Goal: Complete application form: Complete application form

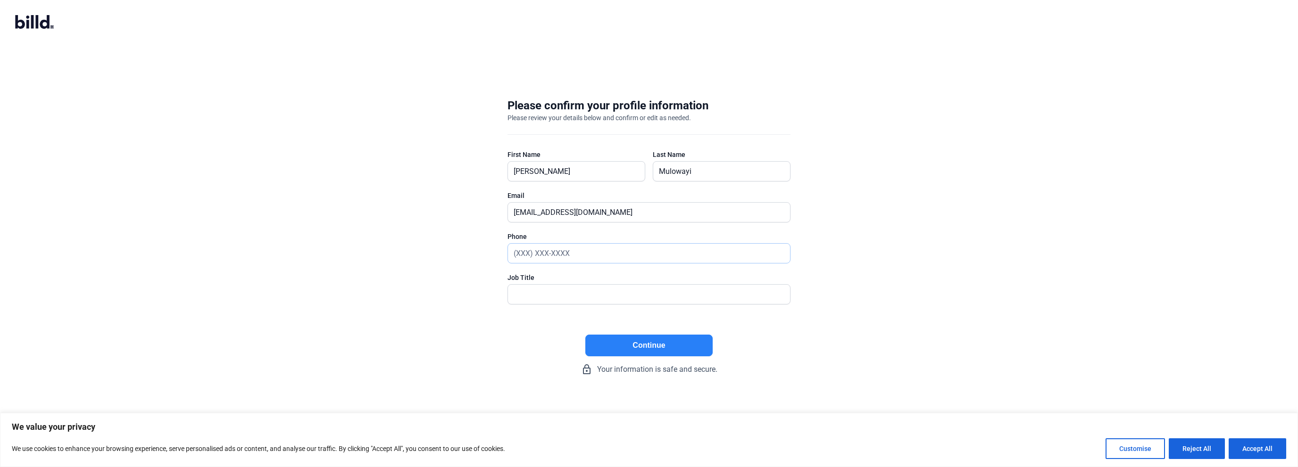
click at [592, 254] on input "text" at bounding box center [644, 253] width 272 height 19
type input "[PHONE_NUMBER]"
click at [547, 301] on input "text" at bounding box center [644, 294] width 272 height 19
type input "Owner/CEO"
click at [674, 345] on button "Continue" at bounding box center [648, 346] width 127 height 22
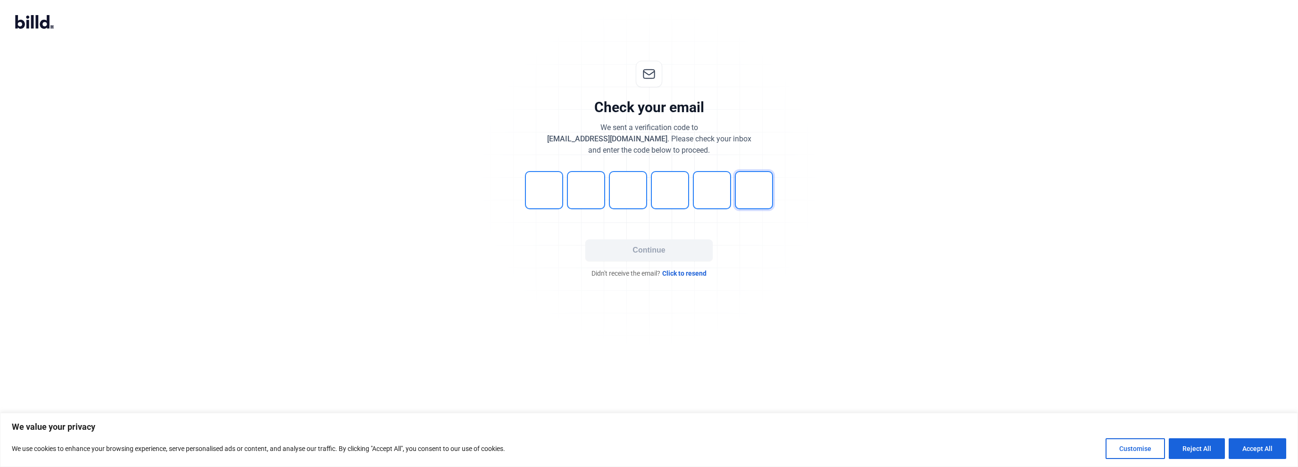
type input "2"
type input "0"
type input "8"
type input "4"
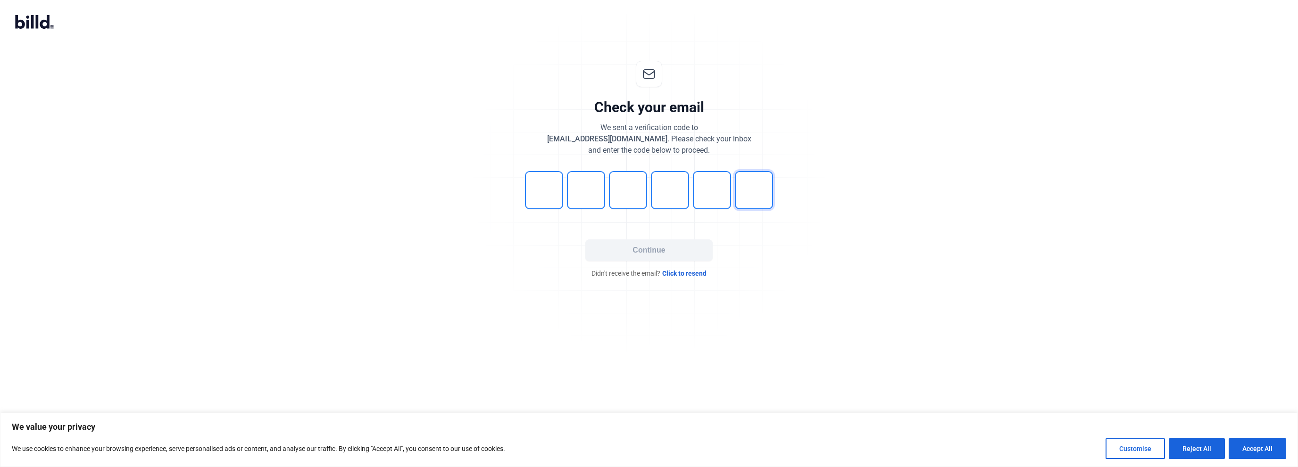
type input "4"
click at [621, 251] on button "Continue" at bounding box center [648, 251] width 127 height 22
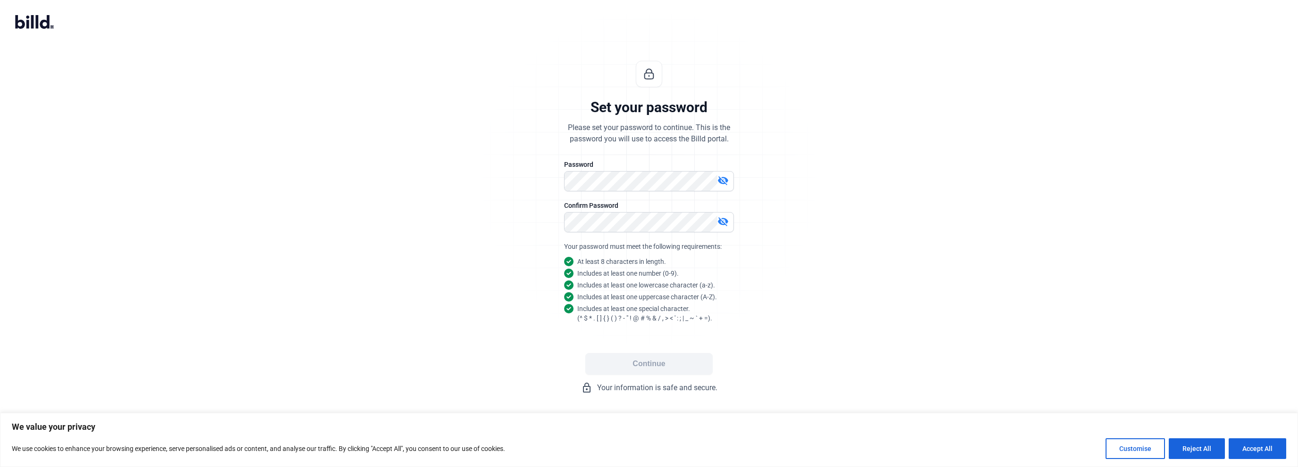
click at [723, 179] on mat-icon "visibility_off" at bounding box center [722, 180] width 11 height 11
click at [655, 361] on button "Continue" at bounding box center [648, 364] width 127 height 22
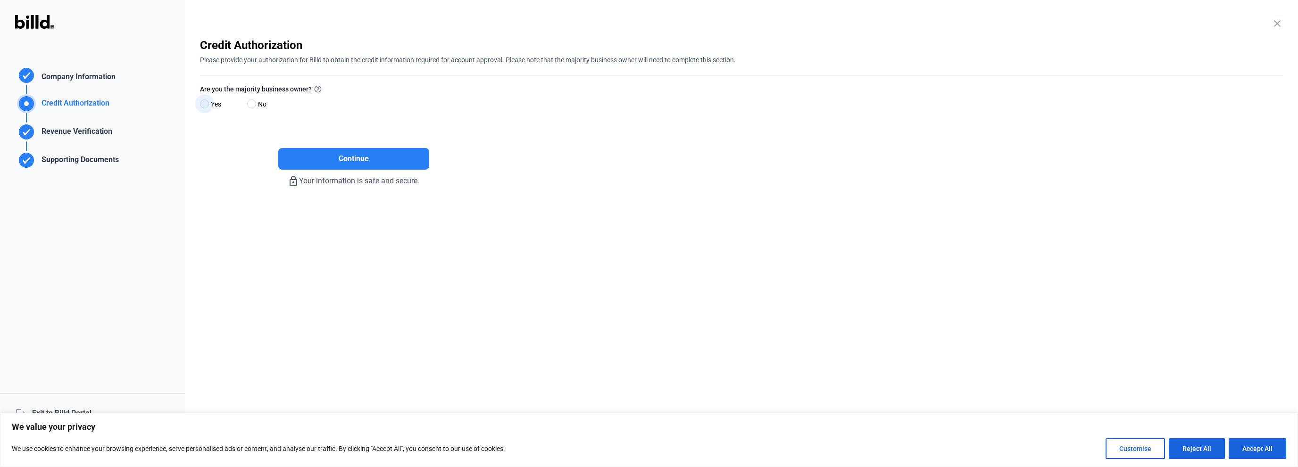
click at [202, 101] on span at bounding box center [204, 103] width 9 height 9
click at [202, 101] on input "Yes" at bounding box center [203, 104] width 7 height 7
radio input "true"
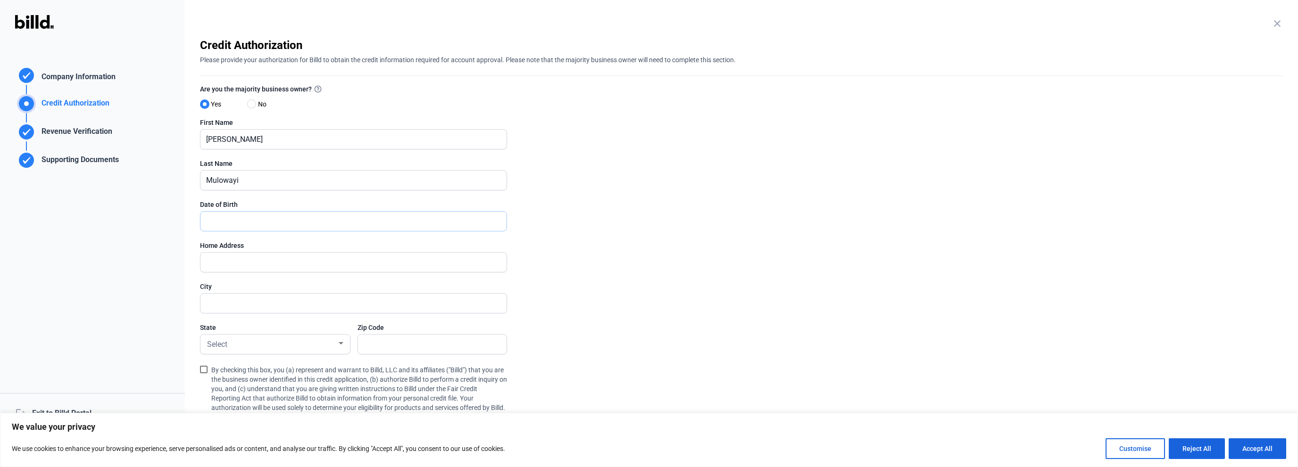
click at [385, 224] on input "text" at bounding box center [353, 221] width 306 height 19
type input "[STREET_ADDRESS]"
type input "[GEOGRAPHIC_DATA]"
type input "80223"
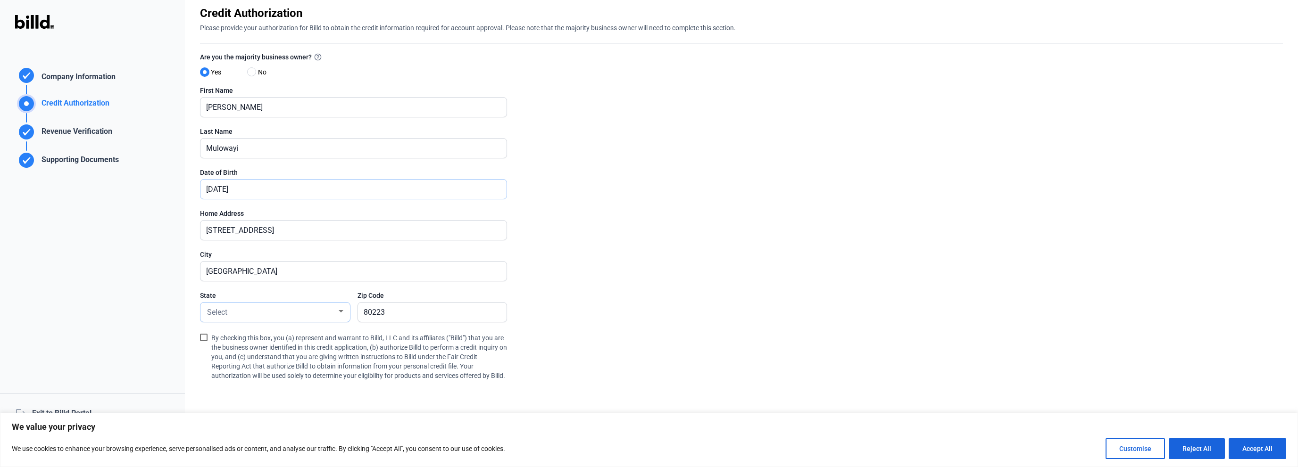
scroll to position [47, 0]
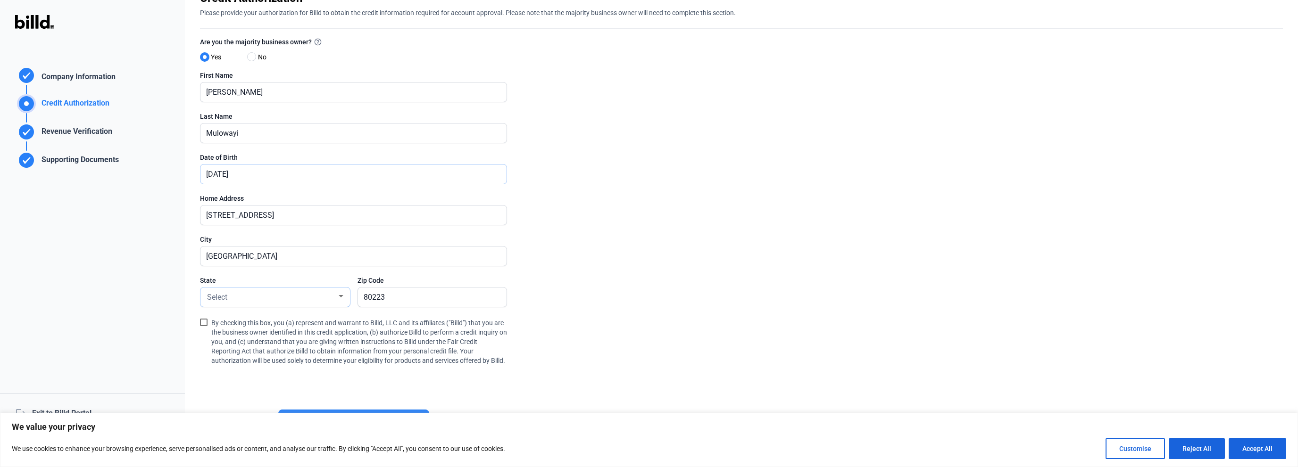
type input "[DATE]"
click at [335, 297] on div "Select" at bounding box center [271, 296] width 132 height 13
click at [217, 378] on span "CO" at bounding box center [275, 380] width 140 height 17
click at [204, 322] on span at bounding box center [204, 323] width 8 height 8
click at [0, 0] on input "By checking this box, you (a) represent and warrant to Billd, LLC and its affil…" at bounding box center [0, 0] width 0 height 0
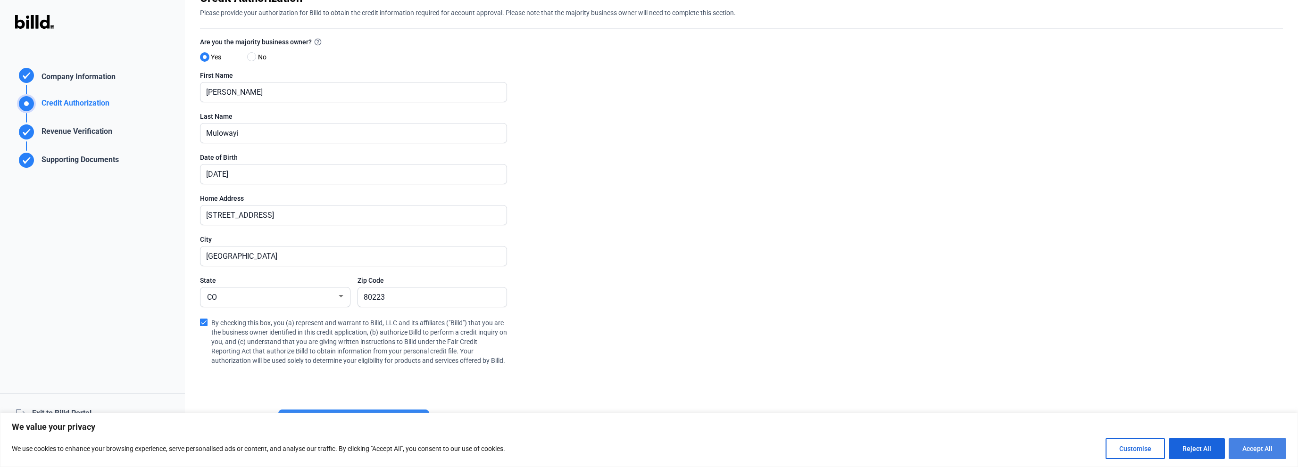
click at [1257, 451] on button "Accept All" at bounding box center [1257, 448] width 58 height 21
checkbox input "true"
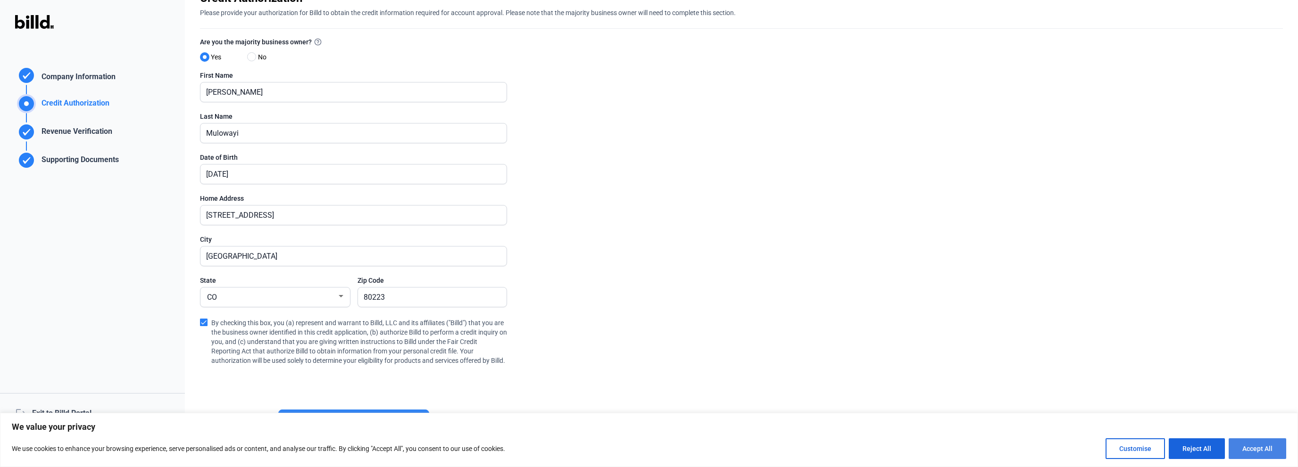
checkbox input "true"
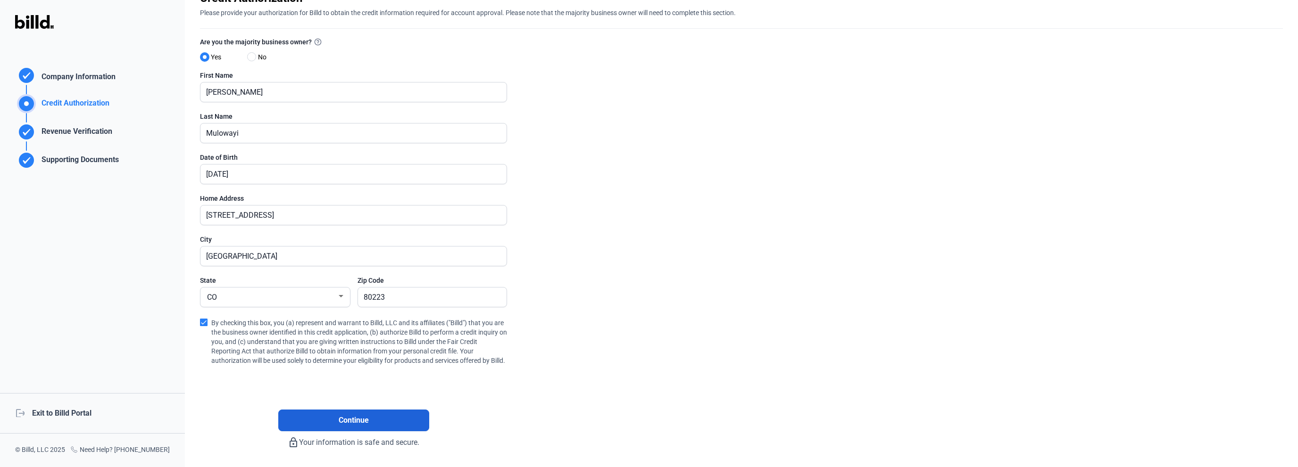
click at [365, 421] on button "Continue" at bounding box center [353, 421] width 151 height 22
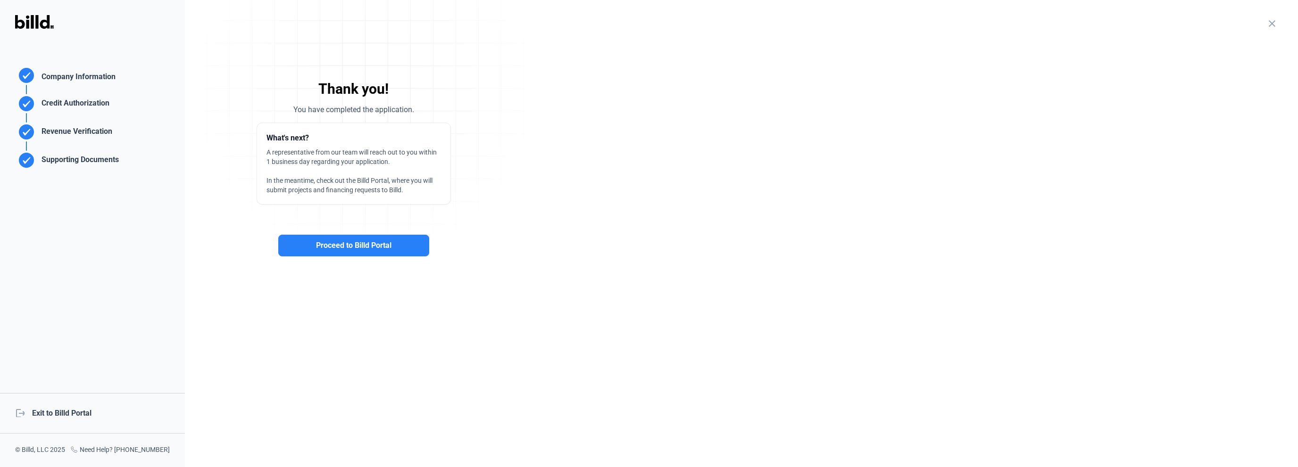
scroll to position [0, 0]
click at [359, 247] on span "Proceed to Billd Portal" at bounding box center [353, 245] width 75 height 11
